Goal: Transaction & Acquisition: Download file/media

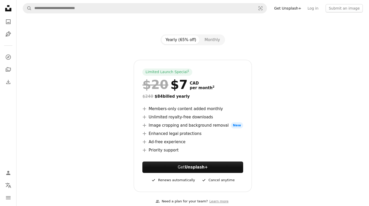
scroll to position [115, 0]
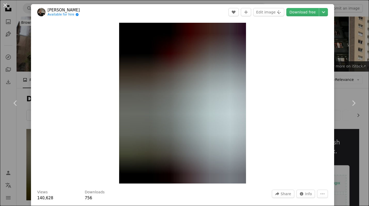
scroll to position [81, 0]
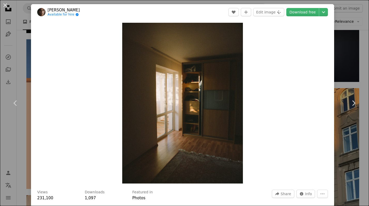
scroll to position [1340, 0]
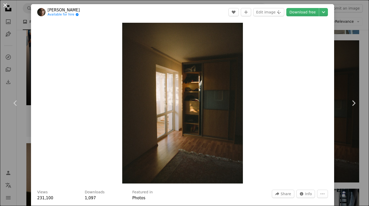
click at [6, 3] on button "An X shape" at bounding box center [5, 5] width 6 height 6
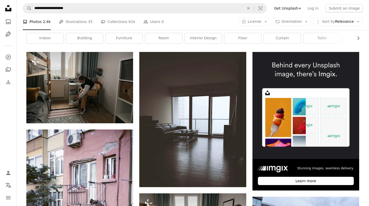
scroll to position [0, 0]
